Goal: Task Accomplishment & Management: Use online tool/utility

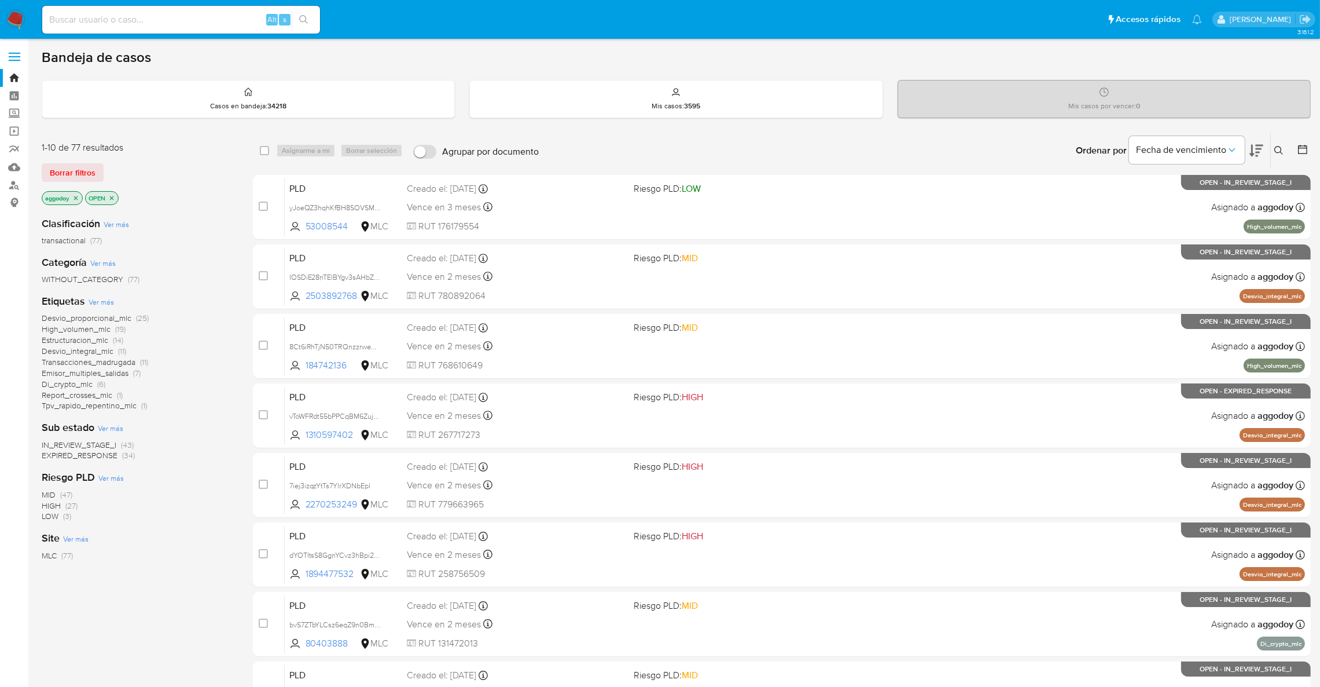
click at [120, 455] on span "EXPIRED_RESPONSE (34)" at bounding box center [88, 455] width 93 height 11
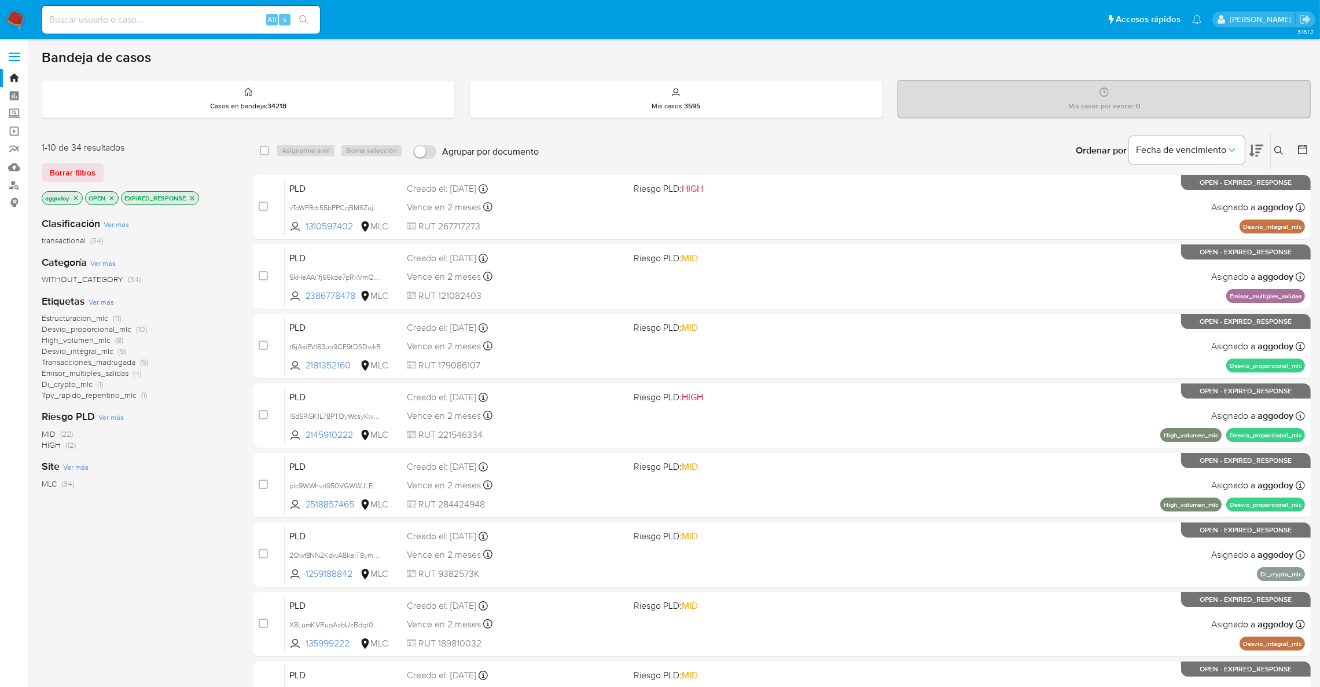
click at [1263, 141] on button at bounding box center [1257, 151] width 14 height 36
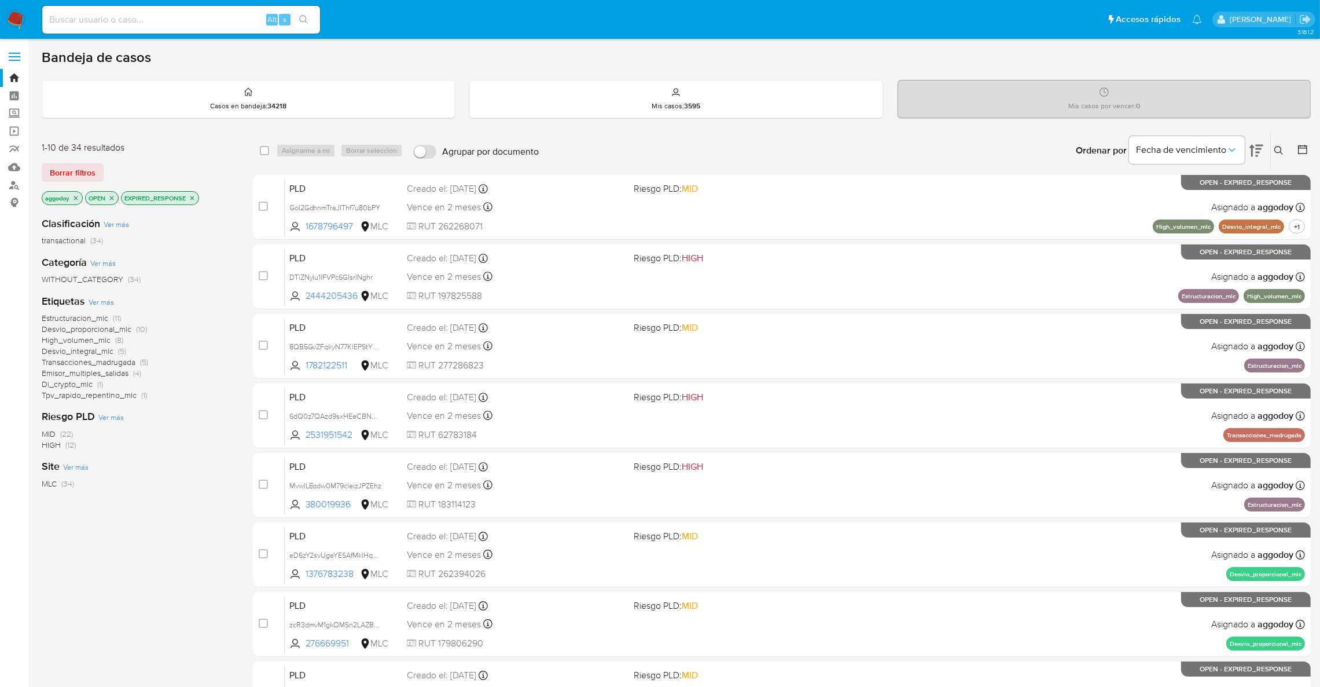
click at [1260, 142] on button at bounding box center [1257, 151] width 14 height 36
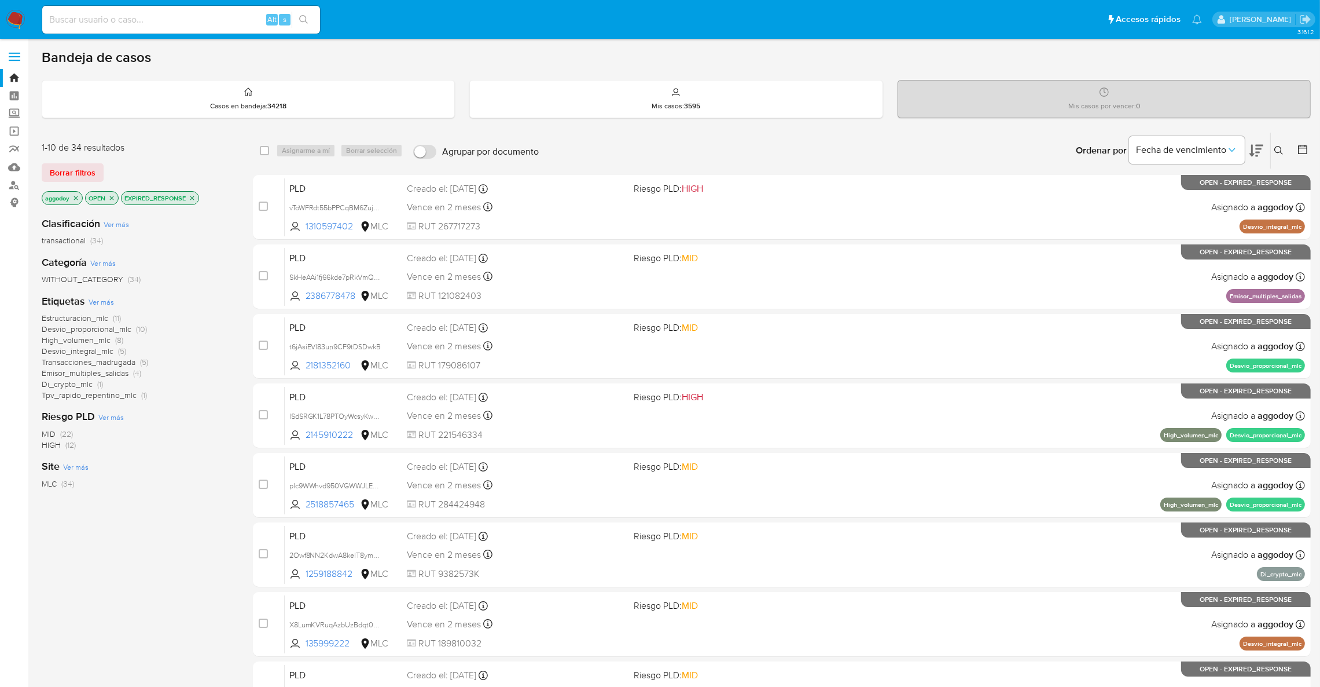
click at [1260, 142] on button at bounding box center [1257, 151] width 14 height 36
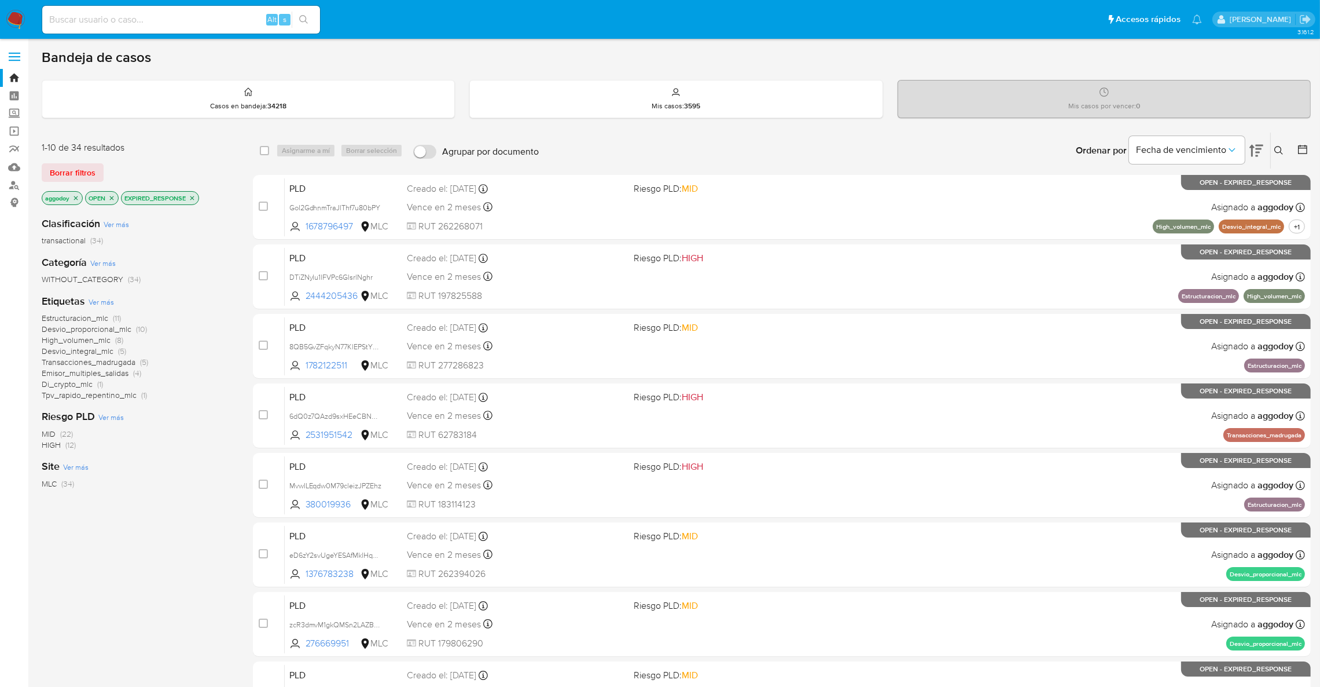
click at [1260, 142] on button at bounding box center [1257, 151] width 14 height 36
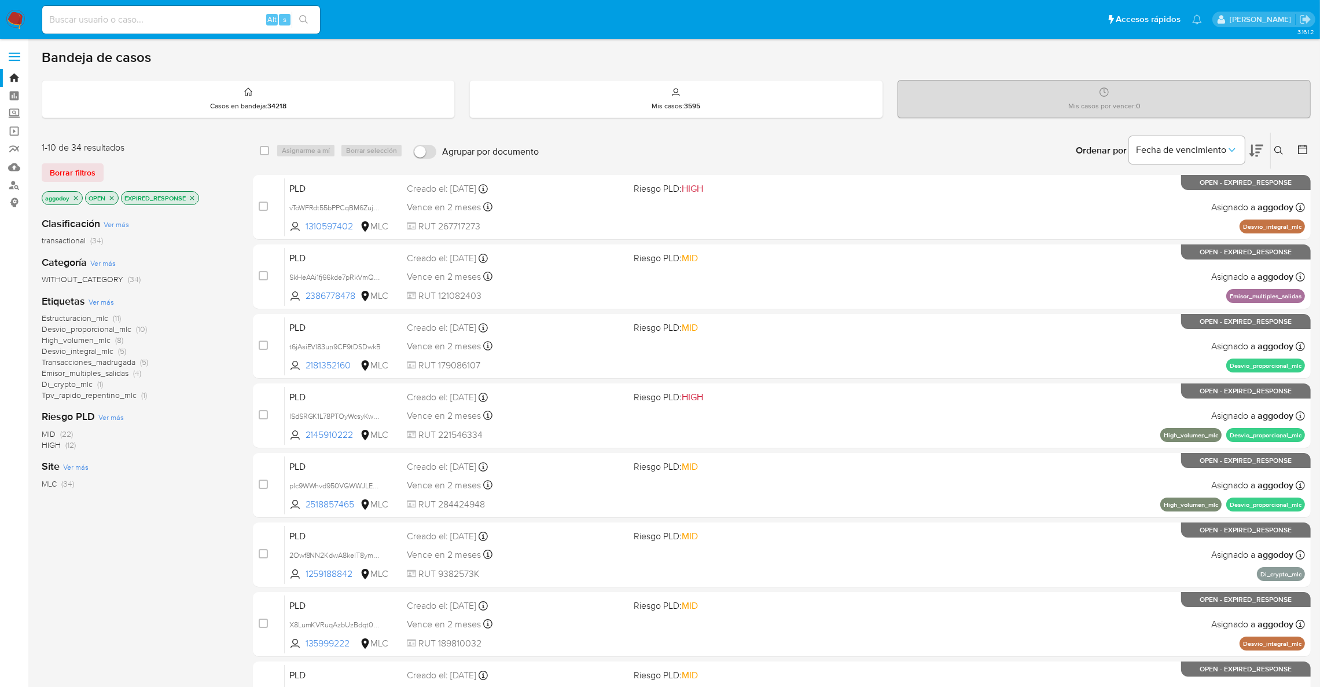
click at [196, 200] on icon "close-filter" at bounding box center [192, 198] width 7 height 7
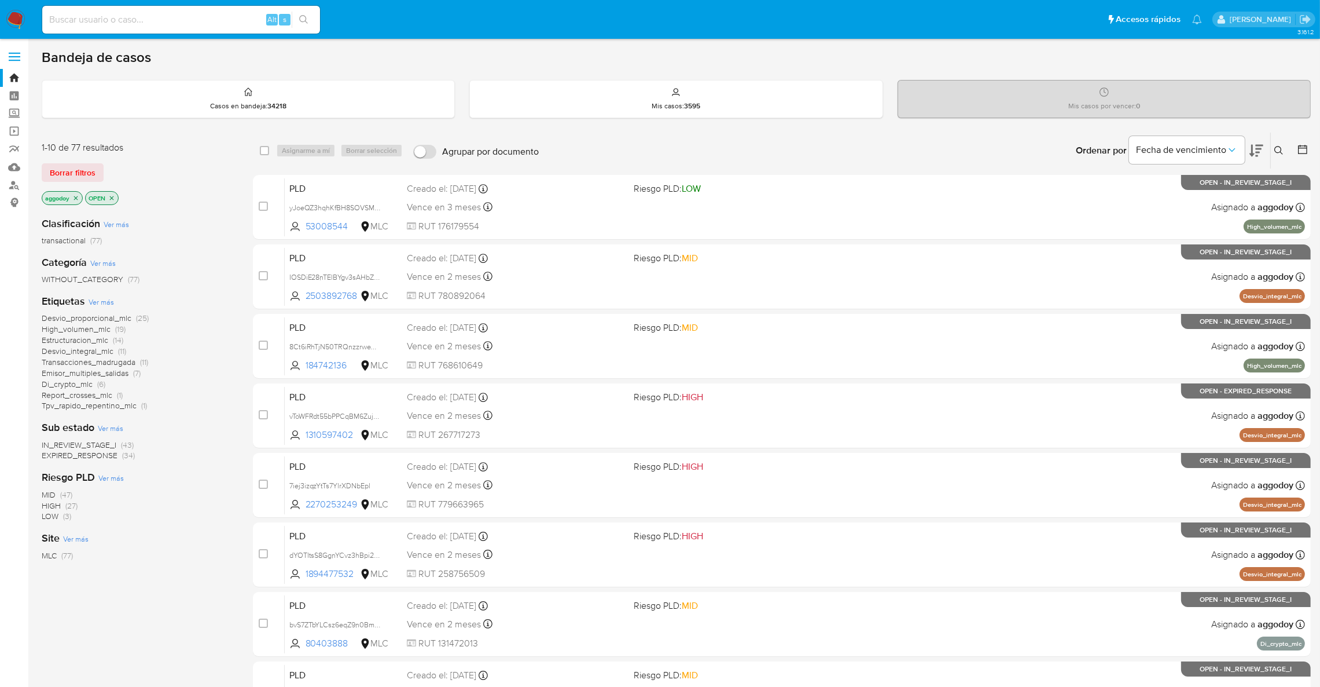
click at [187, 64] on div "Bandeja de casos" at bounding box center [677, 57] width 1270 height 17
click at [213, 90] on div "Casos en bandeja : 34218" at bounding box center [248, 98] width 412 height 37
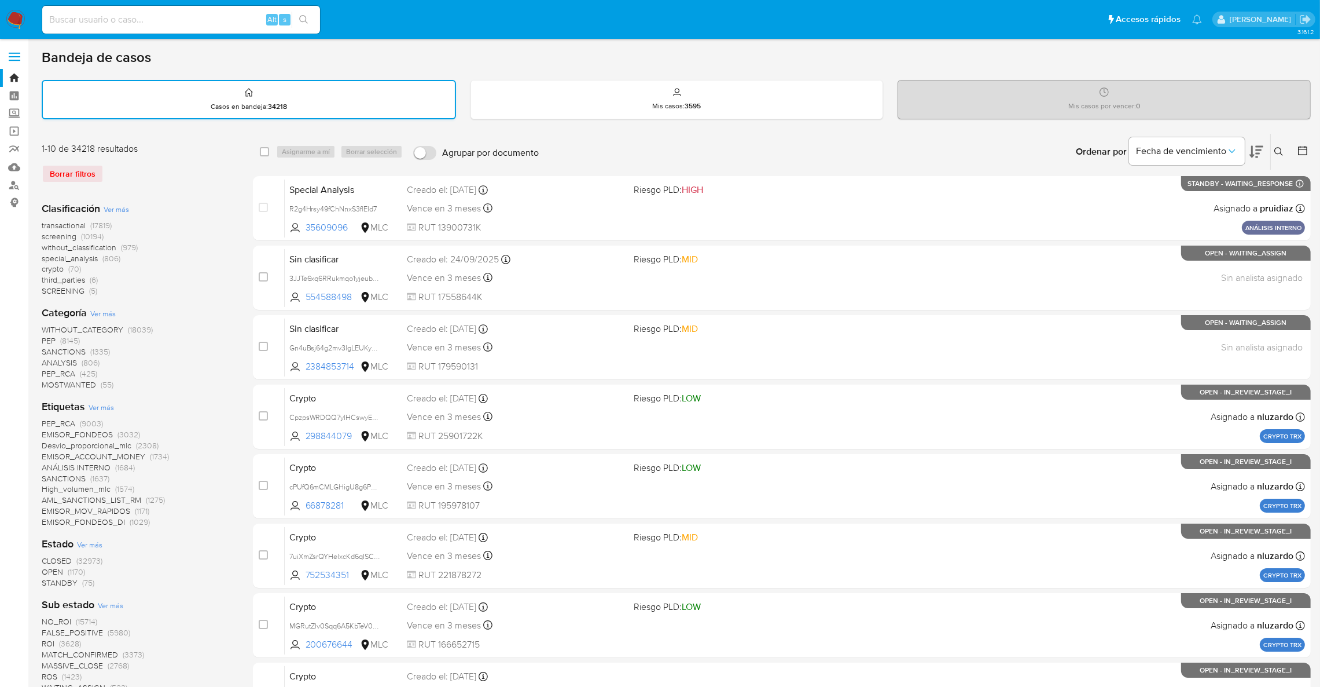
click at [213, 90] on div "Casos en bandeja : 34218" at bounding box center [249, 99] width 412 height 37
click at [65, 219] on span "transactional" at bounding box center [64, 225] width 44 height 12
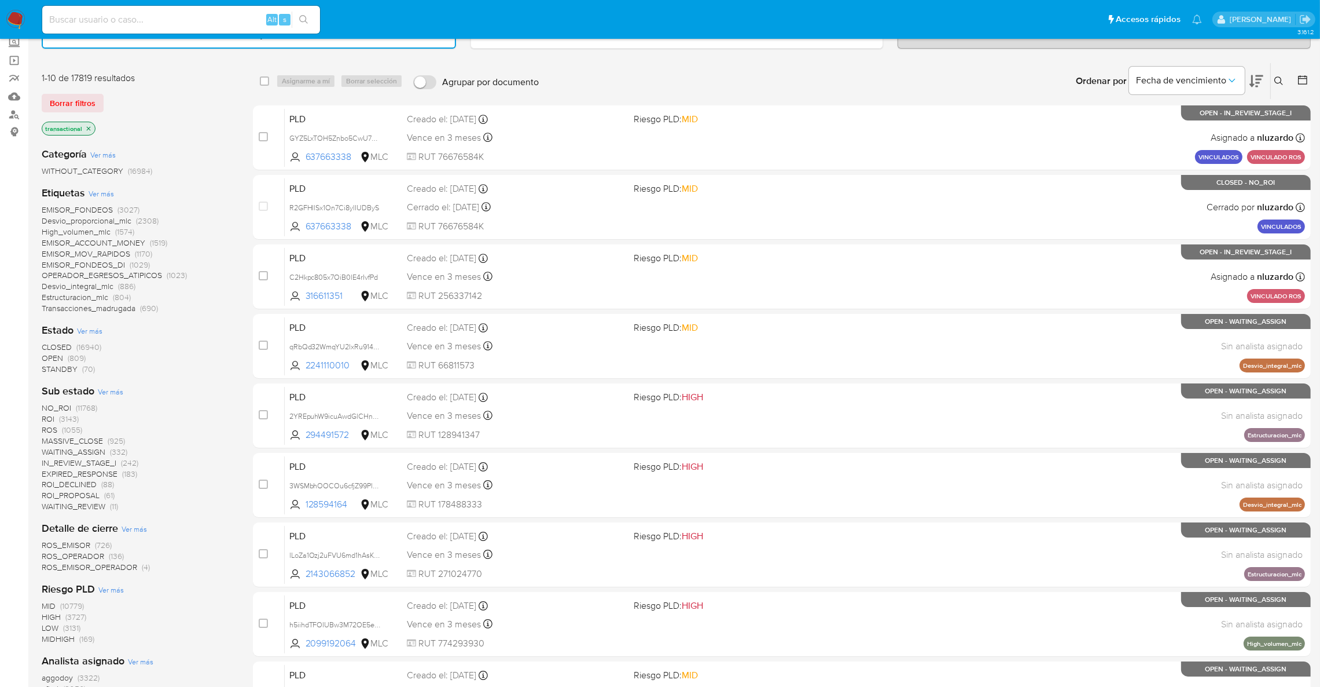
scroll to position [174, 0]
